Goal: Check status: Check status

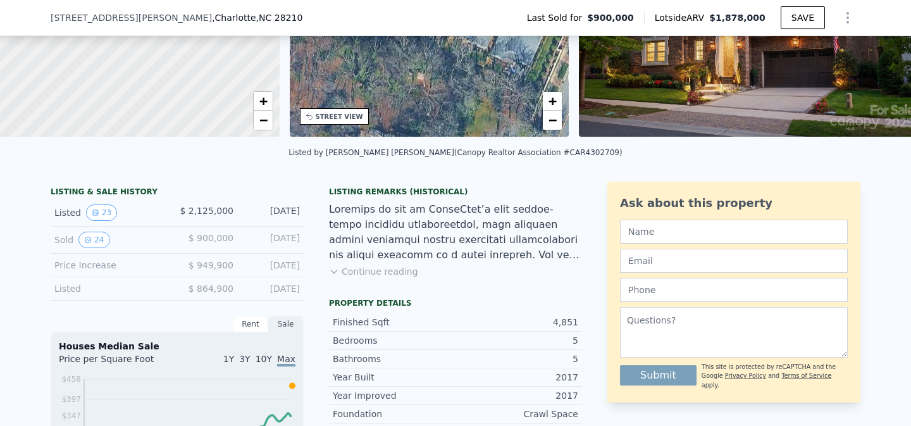
scroll to position [181, 0]
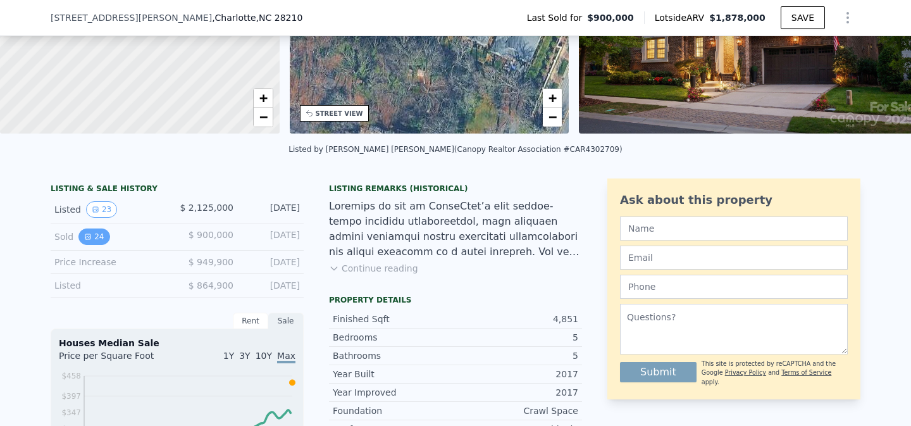
click at [94, 235] on button "24" at bounding box center [93, 236] width 31 height 16
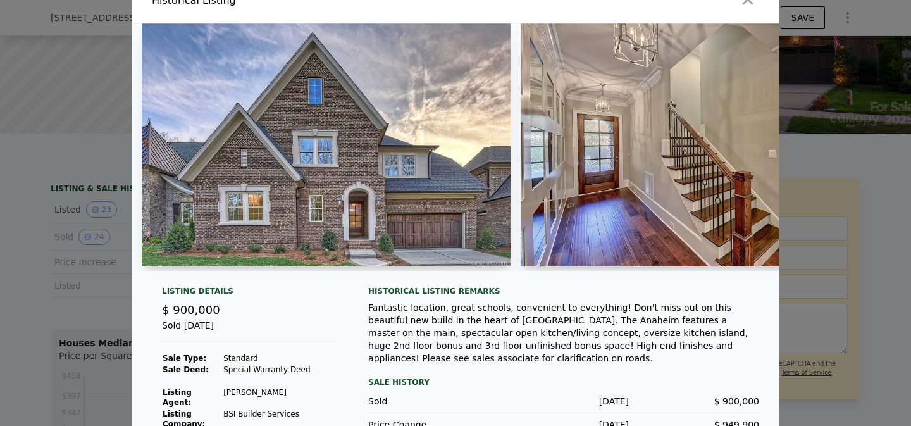
scroll to position [0, 0]
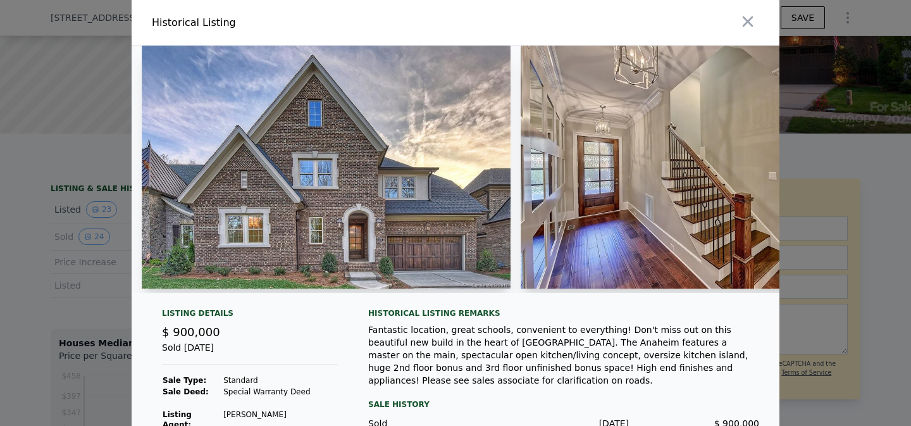
click at [287, 145] on img at bounding box center [326, 167] width 369 height 243
click at [742, 170] on img at bounding box center [703, 167] width 365 height 243
click at [747, 22] on icon "button" at bounding box center [748, 21] width 11 height 11
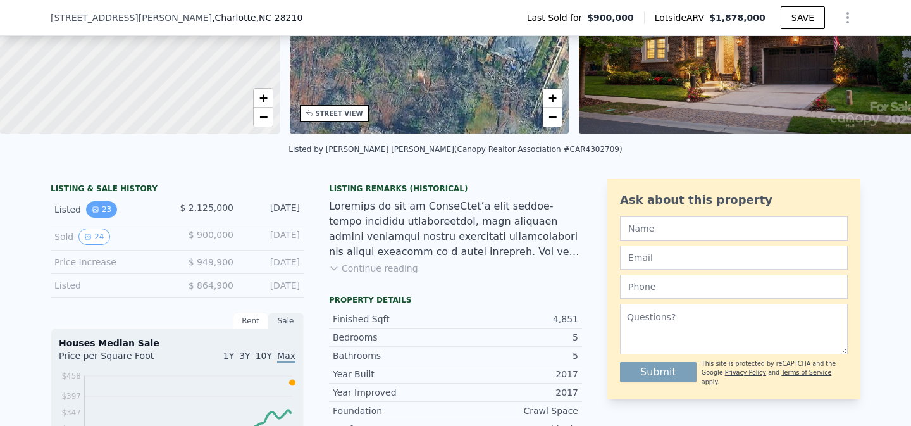
click at [101, 204] on button "23" at bounding box center [101, 209] width 31 height 16
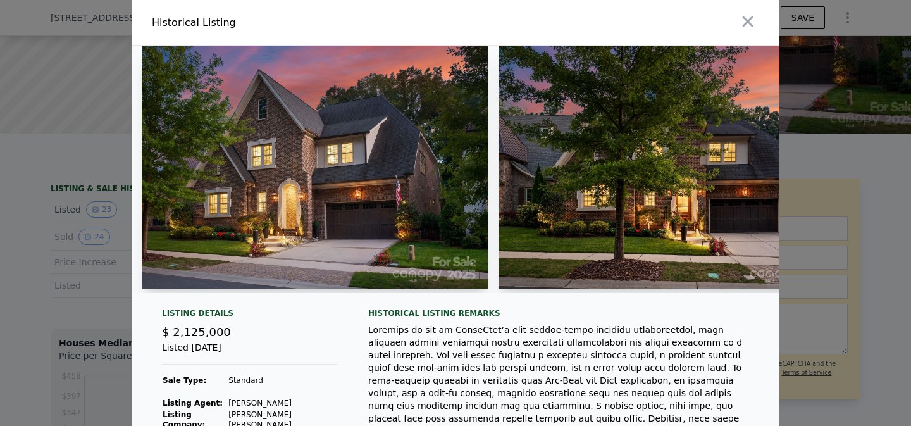
click at [541, 172] on img at bounding box center [671, 167] width 347 height 243
click at [747, 21] on icon "button" at bounding box center [748, 21] width 11 height 11
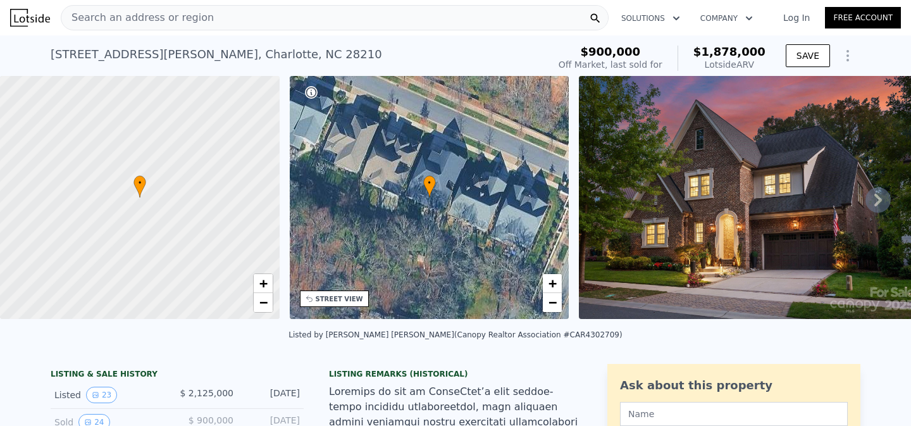
click at [882, 193] on icon at bounding box center [877, 199] width 25 height 25
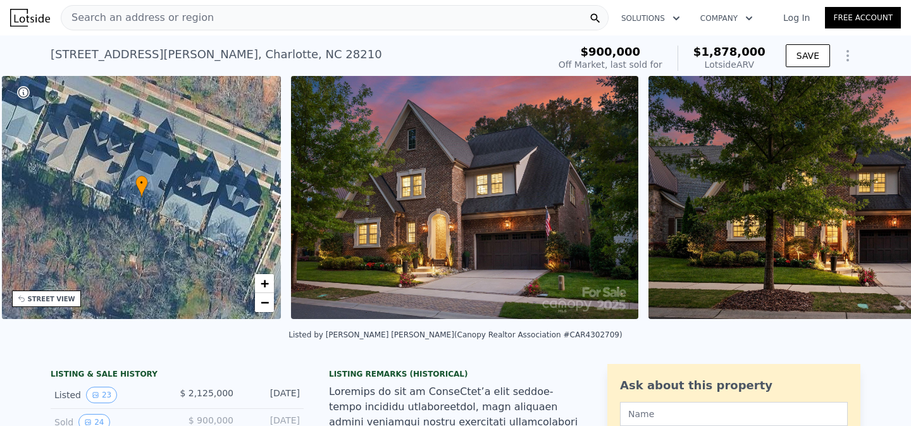
scroll to position [0, 294]
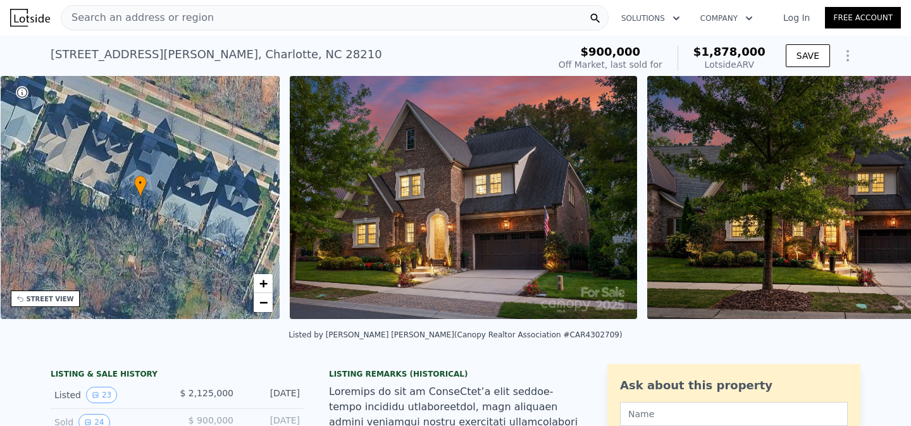
click at [882, 193] on div "• + − • + − STREET VIEW Loading... SATELLITE VIEW" at bounding box center [455, 199] width 911 height 247
click at [877, 197] on icon at bounding box center [877, 199] width 25 height 25
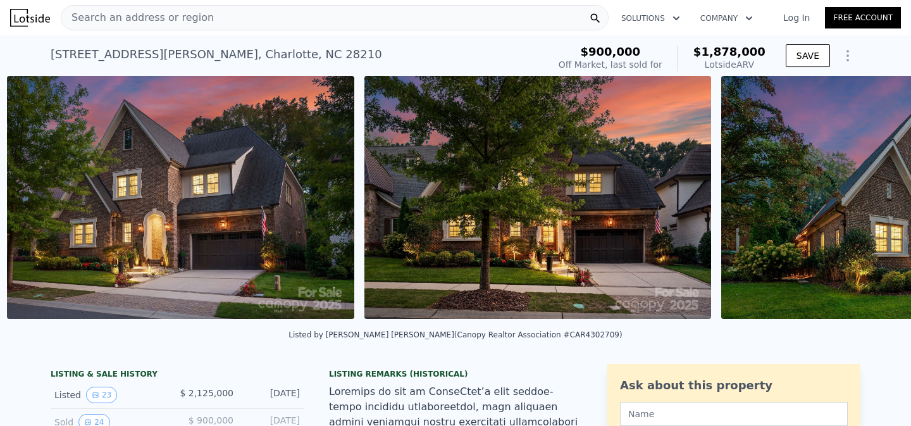
scroll to position [0, 579]
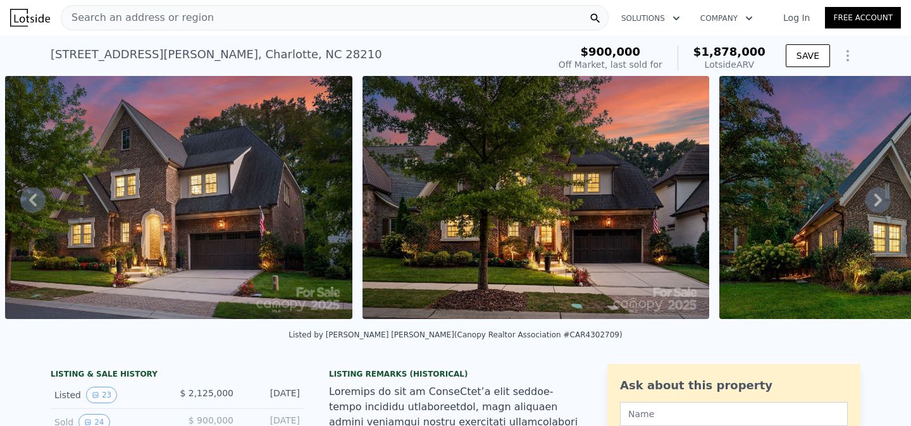
click at [877, 197] on icon at bounding box center [877, 199] width 25 height 25
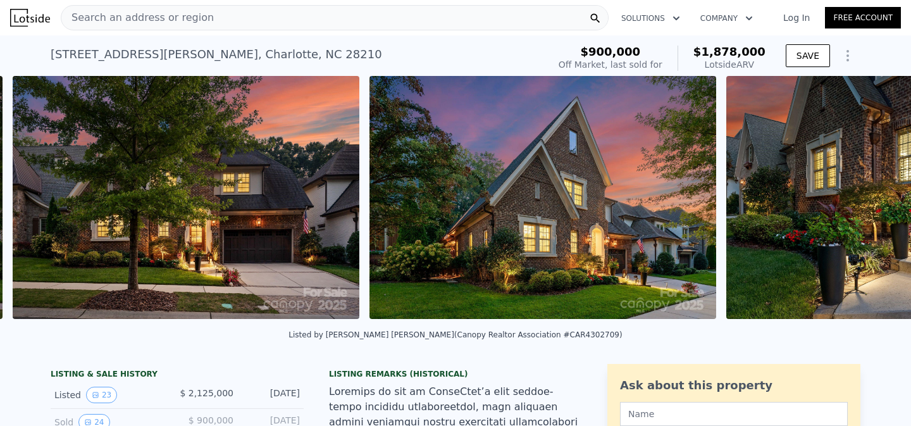
scroll to position [0, 935]
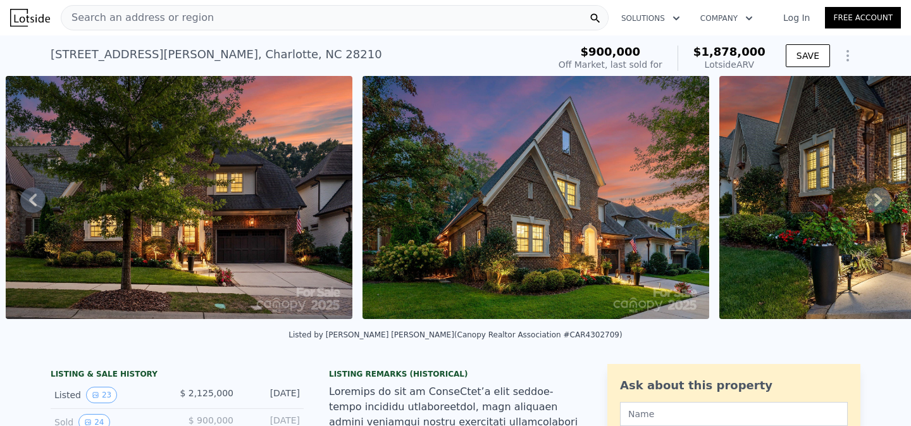
click at [877, 197] on icon at bounding box center [877, 199] width 25 height 25
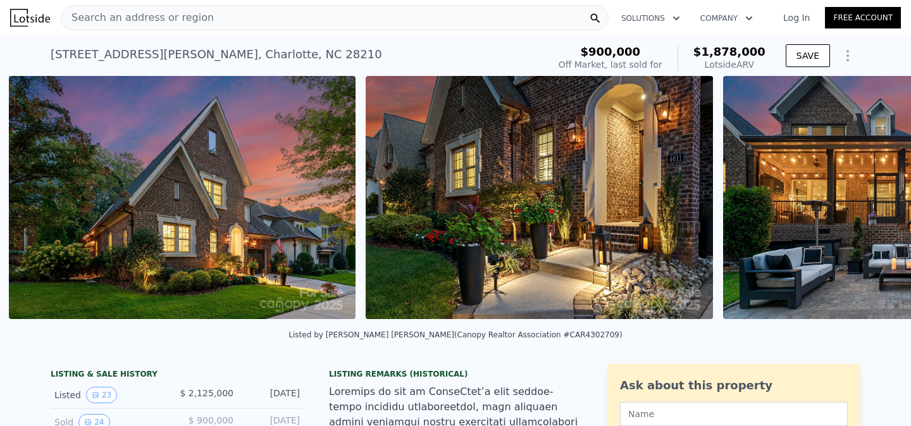
scroll to position [0, 1293]
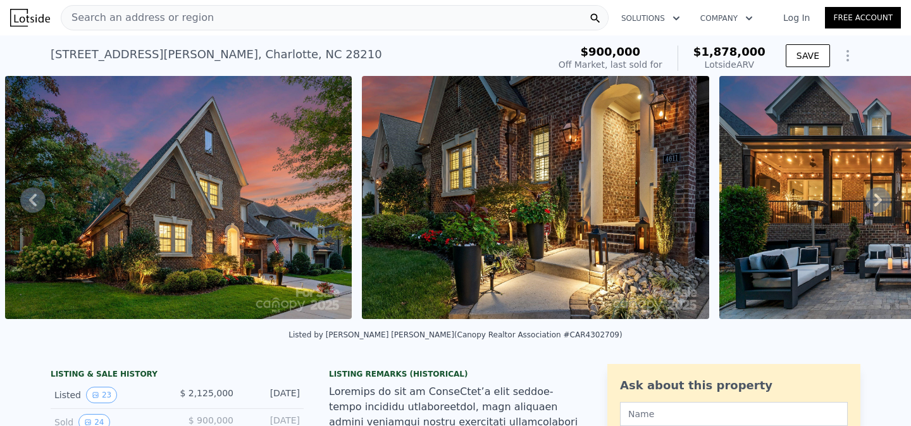
click at [877, 198] on icon at bounding box center [877, 199] width 25 height 25
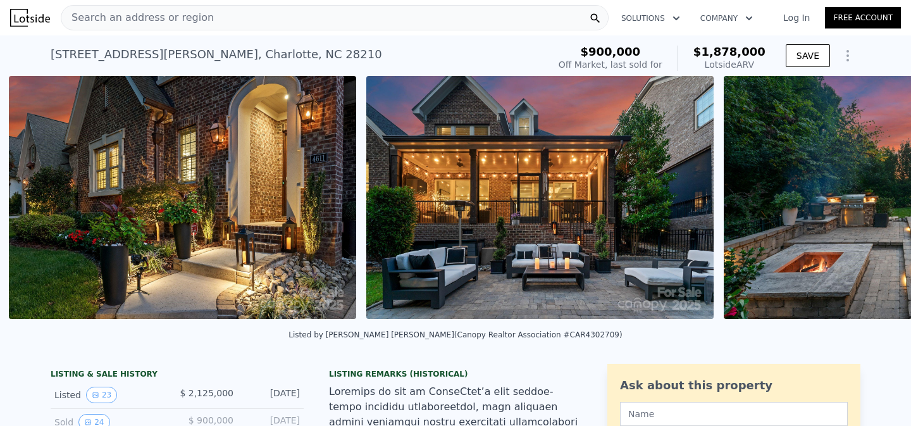
scroll to position [0, 1649]
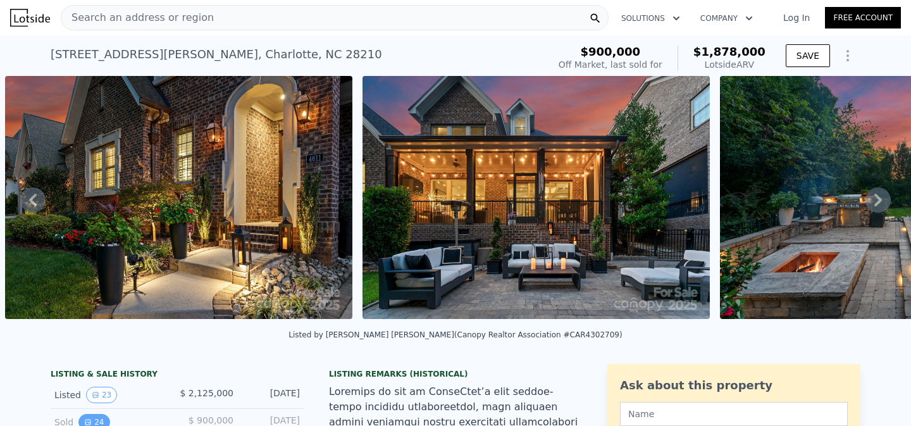
click at [94, 419] on button "24" at bounding box center [93, 422] width 31 height 16
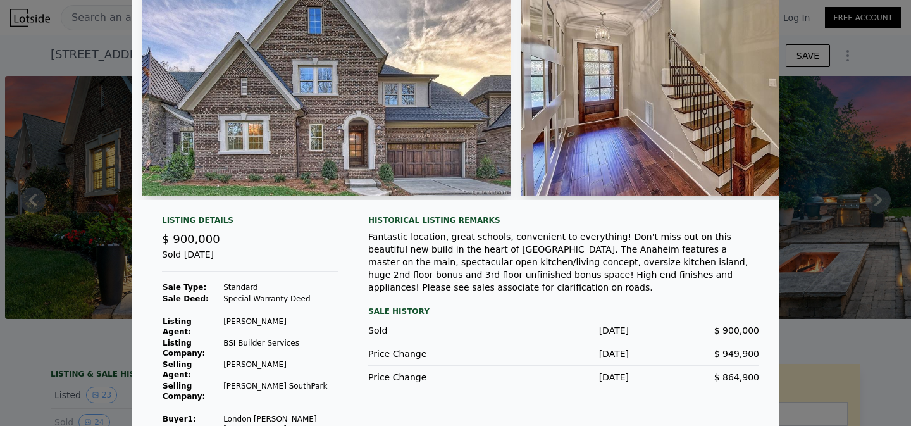
scroll to position [0, 0]
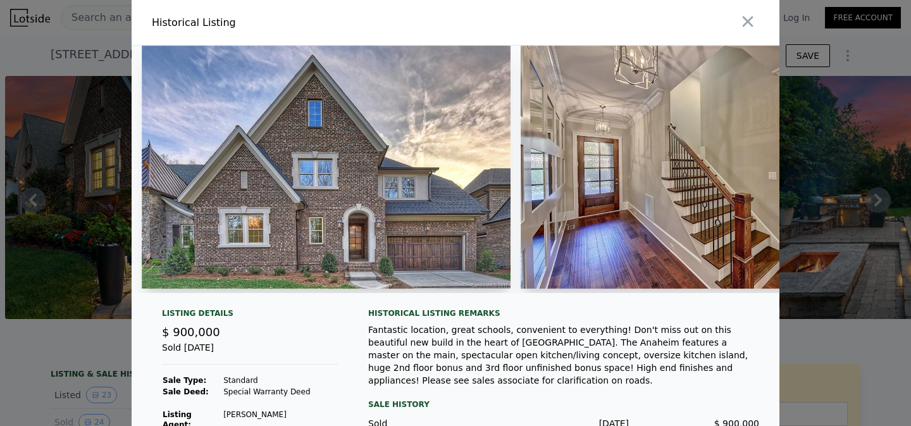
click at [475, 218] on img at bounding box center [326, 167] width 369 height 243
click at [664, 211] on img at bounding box center [703, 167] width 365 height 243
click at [745, 20] on icon "button" at bounding box center [748, 22] width 18 height 18
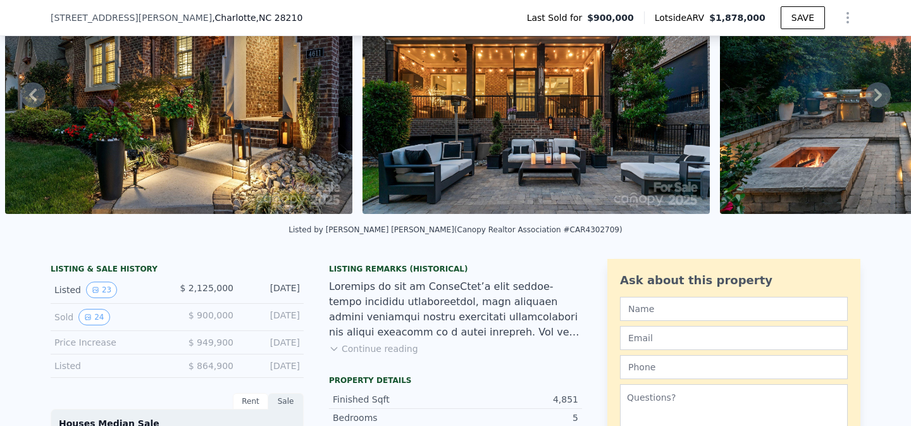
scroll to position [120, 0]
